Goal: Task Accomplishment & Management: Manage account settings

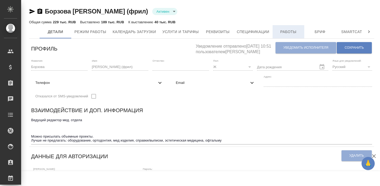
click at [285, 33] on span "Работы" at bounding box center [288, 32] width 25 height 7
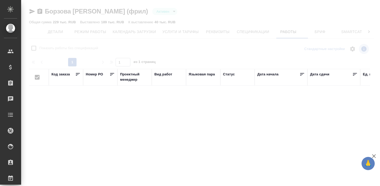
checkbox input "false"
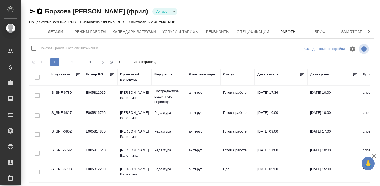
click at [353, 74] on icon at bounding box center [354, 74] width 5 height 5
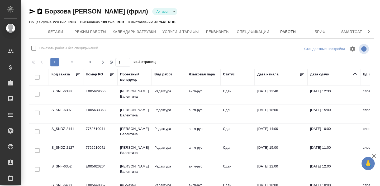
click at [353, 74] on icon at bounding box center [354, 73] width 3 height 3
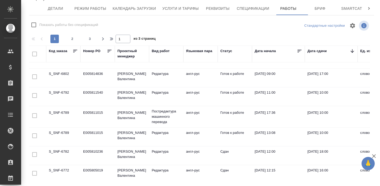
scroll to position [13, 3]
click at [240, 130] on td "Готов к работе" at bounding box center [234, 136] width 34 height 18
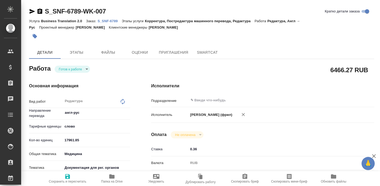
type textarea "x"
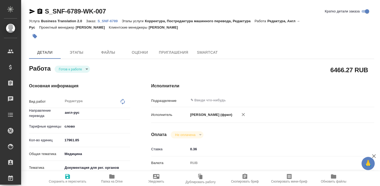
type textarea "x"
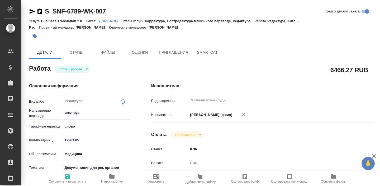
type textarea "x"
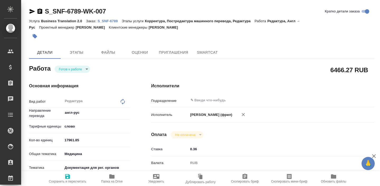
type textarea "x"
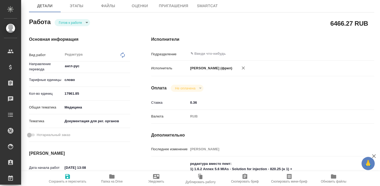
type textarea "x"
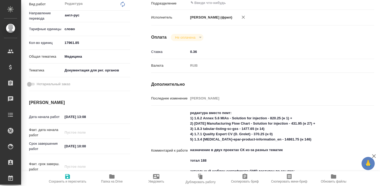
type textarea "x"
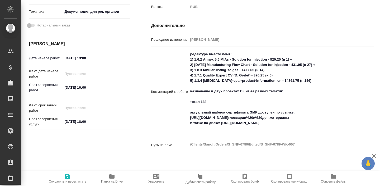
scroll to position [157, 0]
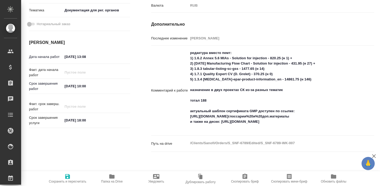
type textarea "x"
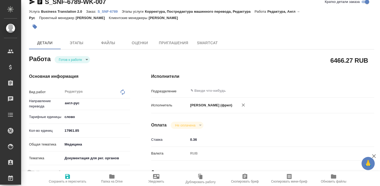
scroll to position [0, 0]
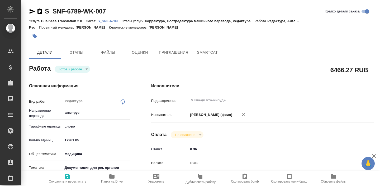
click at [108, 17] on div "S_SNF-6789-WK-007 Кратко детали заказа" at bounding box center [201, 12] width 345 height 11
click at [108, 21] on p "S_SNF-6789" at bounding box center [110, 21] width 24 height 4
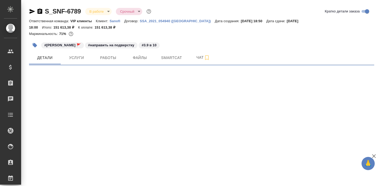
select select "RU"
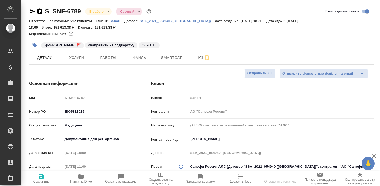
type textarea "x"
click at [111, 63] on button "Работы" at bounding box center [108, 57] width 32 height 13
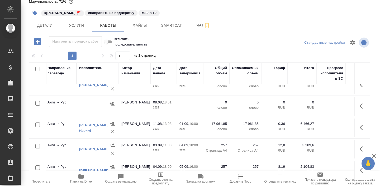
scroll to position [41, 0]
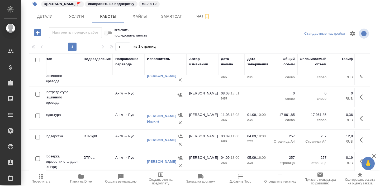
scroll to position [53, 79]
